Goal: Task Accomplishment & Management: Manage account settings

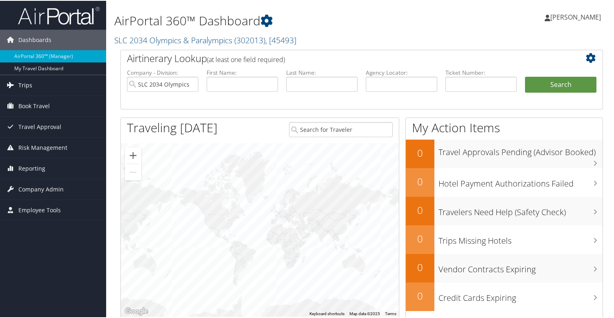
click at [28, 84] on span "Trips" at bounding box center [25, 84] width 14 height 20
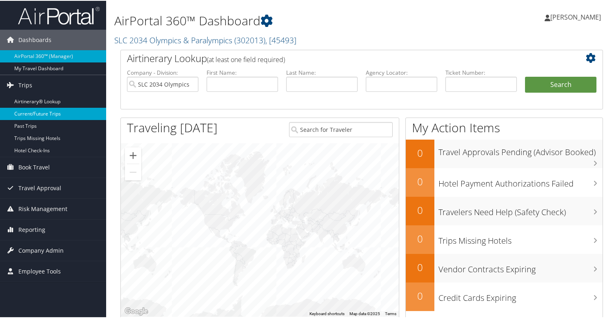
click at [25, 111] on link "Current/Future Trips" at bounding box center [53, 113] width 106 height 12
